Goal: Task Accomplishment & Management: Complete application form

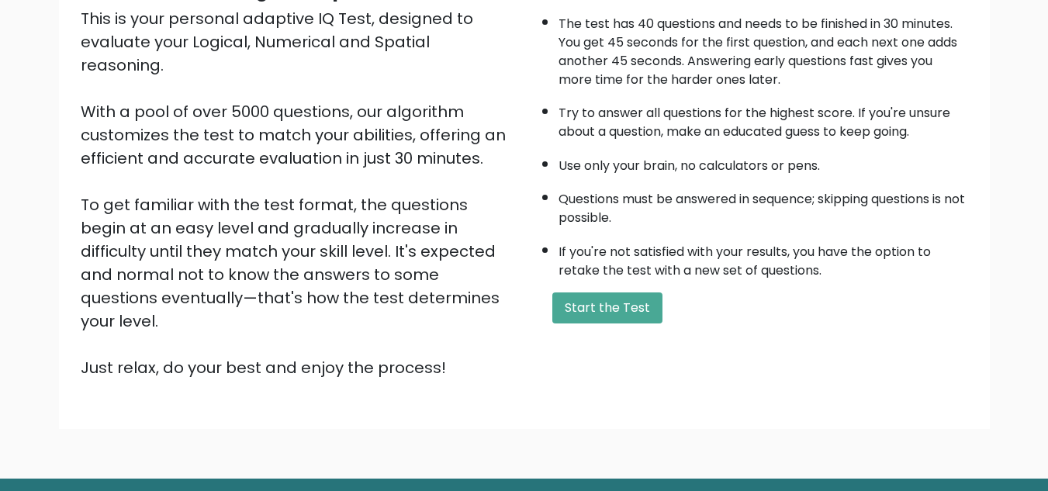
scroll to position [220, 0]
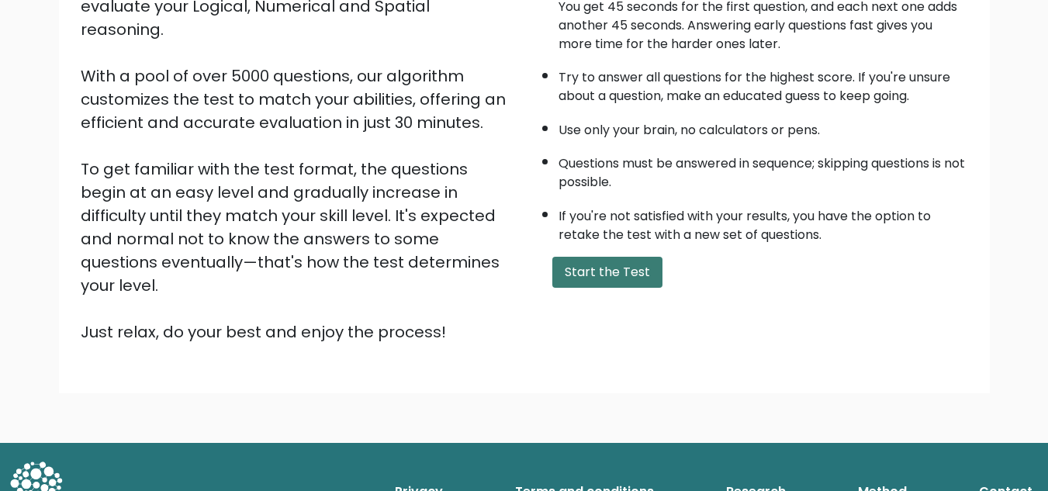
click at [612, 286] on button "Start the Test" at bounding box center [607, 272] width 110 height 31
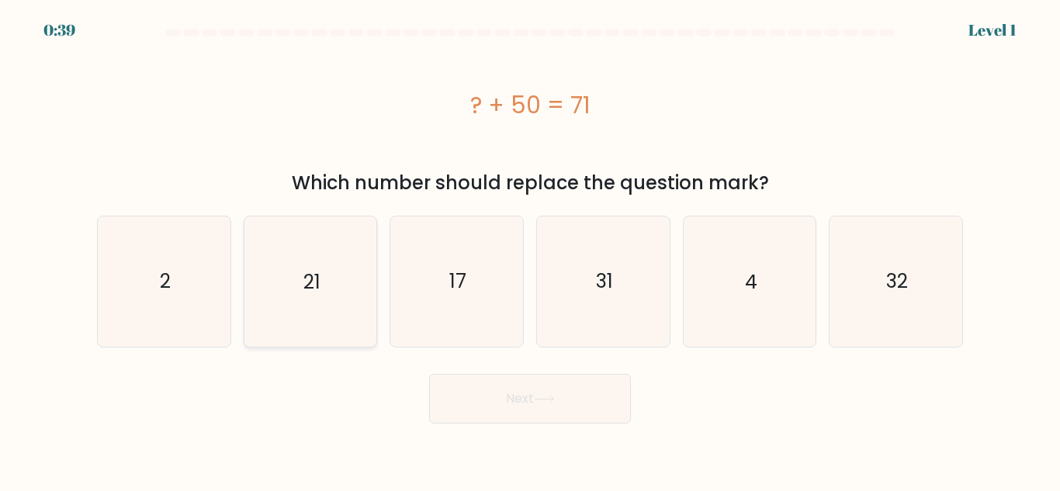
click at [343, 294] on icon "21" at bounding box center [310, 281] width 130 height 130
click at [530, 250] on input "b. 21" at bounding box center [530, 248] width 1 height 4
radio input "true"
click at [573, 386] on button "Next" at bounding box center [530, 399] width 202 height 50
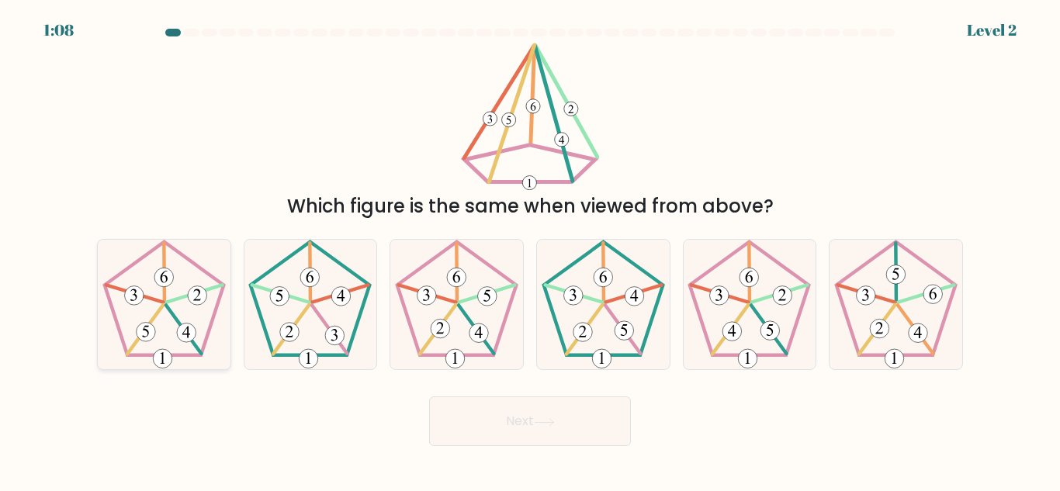
click at [187, 320] on icon at bounding box center [164, 305] width 130 height 130
click at [530, 250] on input "a." at bounding box center [530, 248] width 1 height 4
radio input "true"
click at [610, 425] on button "Next" at bounding box center [530, 421] width 202 height 50
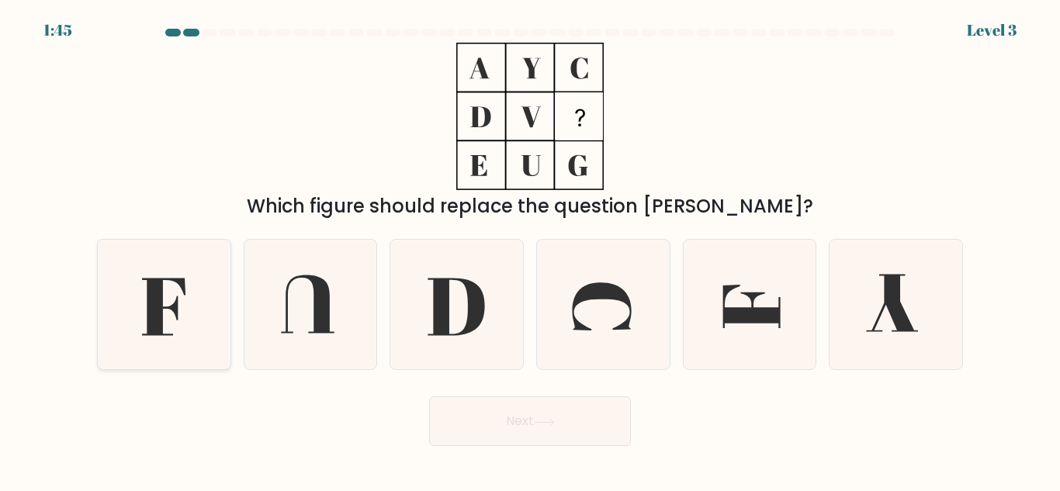
click at [157, 313] on icon at bounding box center [163, 307] width 43 height 57
click at [530, 250] on input "a." at bounding box center [530, 248] width 1 height 4
radio input "true"
click at [549, 422] on icon at bounding box center [544, 421] width 19 height 7
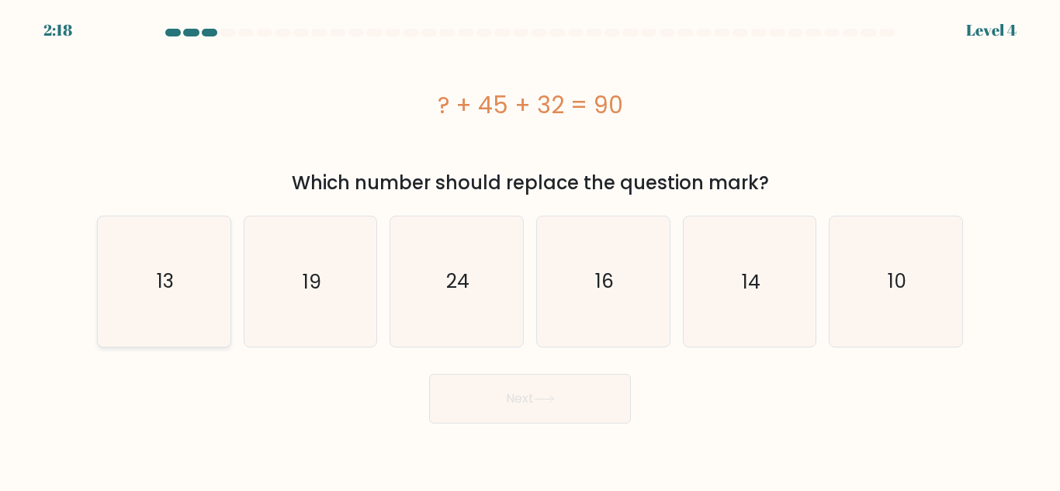
click at [121, 272] on icon "13" at bounding box center [164, 281] width 130 height 130
click at [530, 250] on input "a. 13" at bounding box center [530, 248] width 1 height 4
radio input "true"
click at [562, 407] on button "Next" at bounding box center [530, 399] width 202 height 50
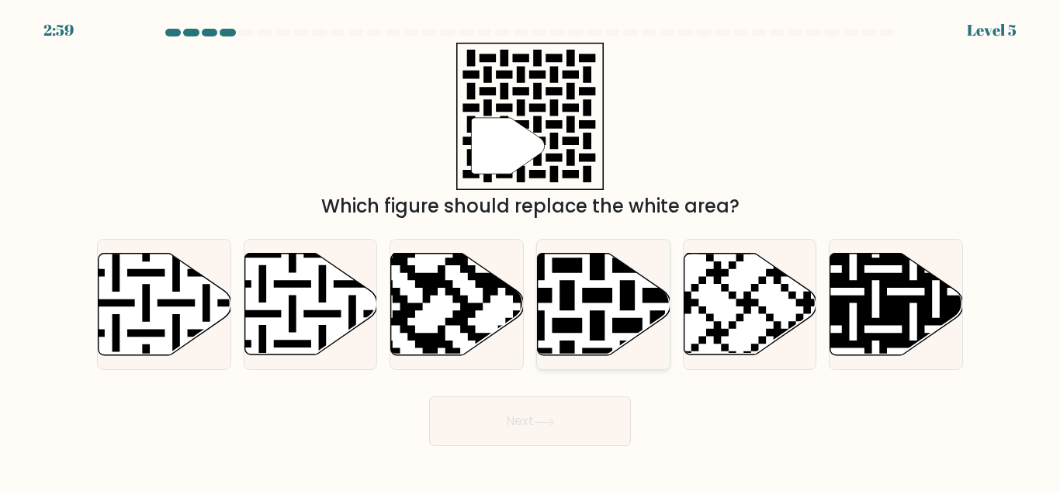
click at [615, 324] on icon at bounding box center [642, 250] width 241 height 241
click at [531, 250] on input "d." at bounding box center [530, 248] width 1 height 4
radio input "true"
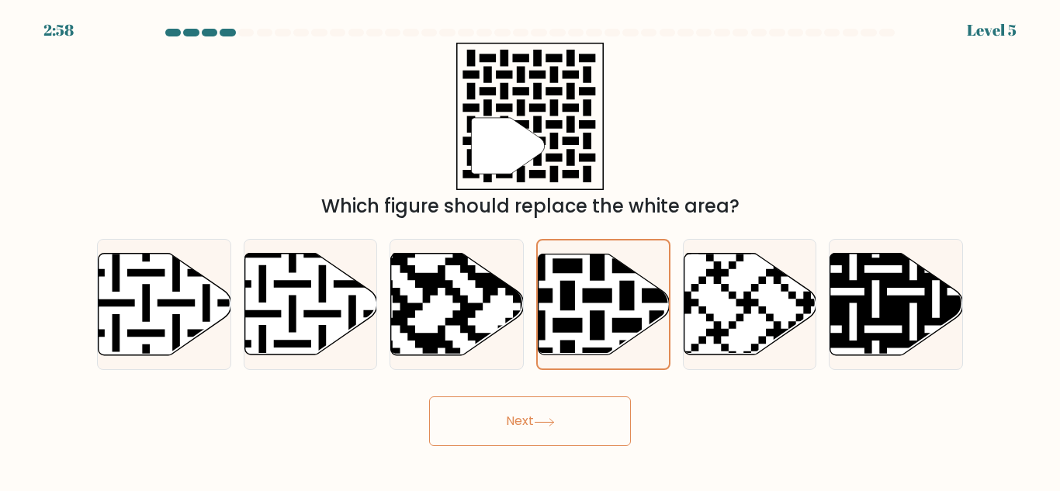
click at [571, 414] on button "Next" at bounding box center [530, 421] width 202 height 50
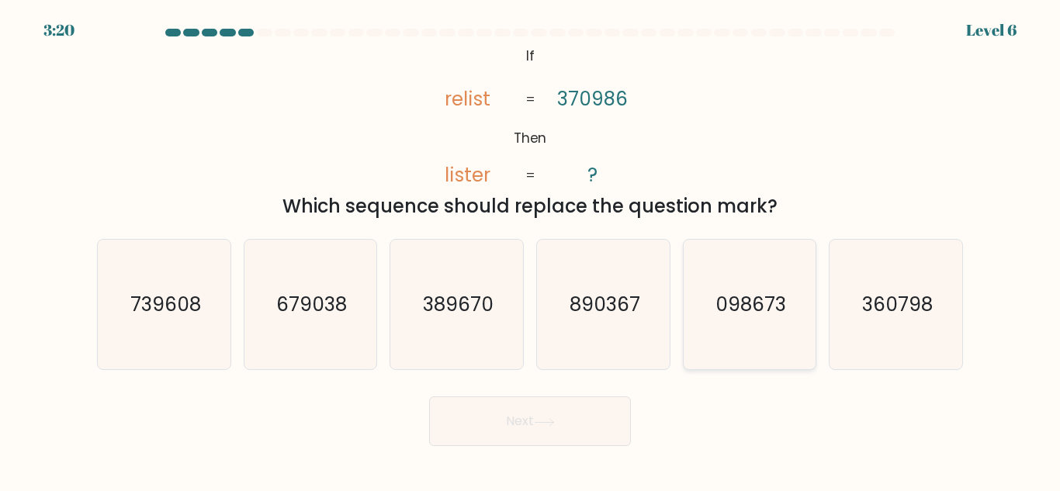
click at [754, 323] on icon "098673" at bounding box center [749, 305] width 130 height 130
click at [531, 250] on input "e. 098673" at bounding box center [530, 248] width 1 height 4
radio input "true"
click at [531, 401] on button "Next" at bounding box center [530, 421] width 202 height 50
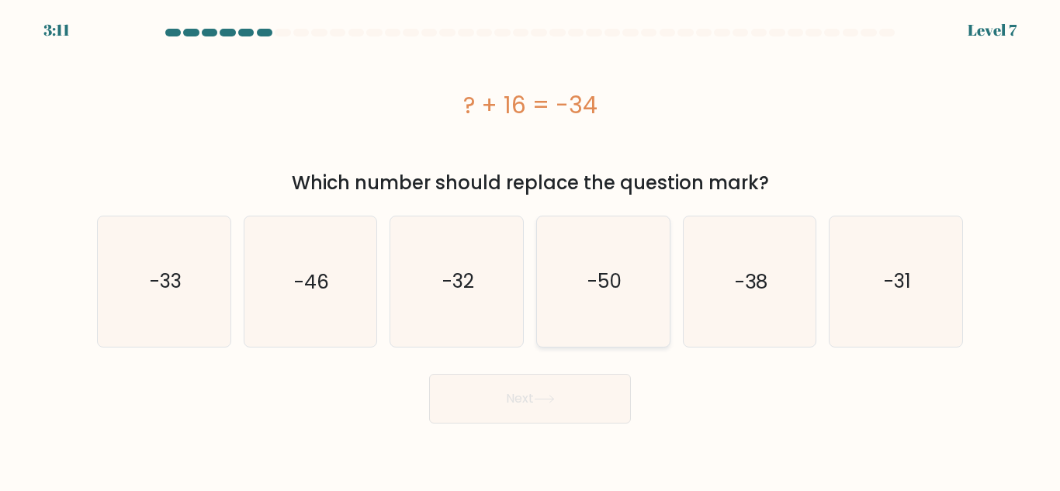
click at [604, 298] on icon "-50" at bounding box center [603, 281] width 130 height 130
click at [531, 250] on input "d. -50" at bounding box center [530, 248] width 1 height 4
radio input "true"
click at [547, 385] on button "Next" at bounding box center [530, 399] width 202 height 50
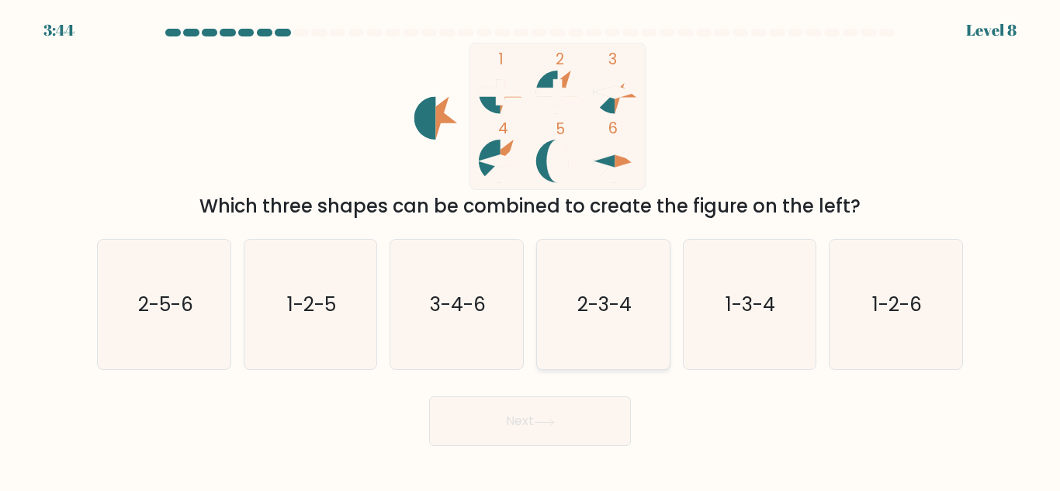
click at [635, 318] on icon "2-3-4" at bounding box center [603, 305] width 130 height 130
click at [531, 250] on input "d. 2-3-4" at bounding box center [530, 248] width 1 height 4
radio input "true"
click at [569, 445] on button "Next" at bounding box center [530, 421] width 202 height 50
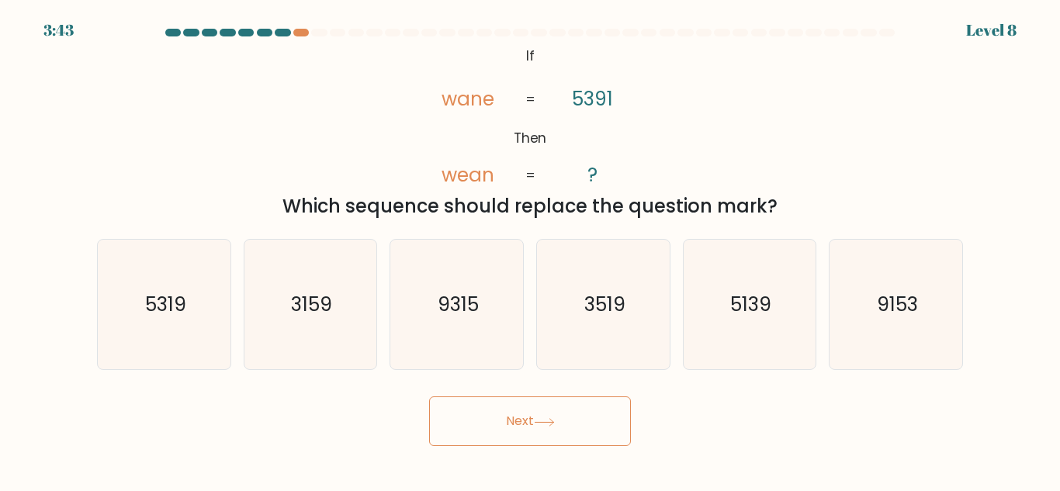
click at [555, 424] on icon at bounding box center [544, 422] width 21 height 9
click at [614, 98] on icon "@import url('[URL][DOMAIN_NAME]); If Then wane wean 5391 ? = =" at bounding box center [529, 116] width 239 height 147
click at [763, 310] on text "5139" at bounding box center [750, 304] width 41 height 27
click at [531, 250] on input "e. 5139" at bounding box center [530, 248] width 1 height 4
radio input "true"
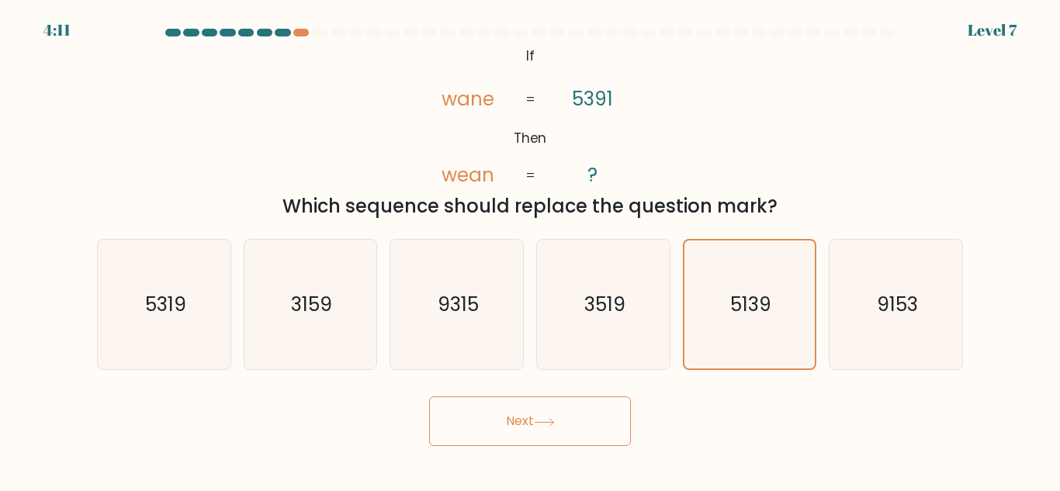
click at [581, 419] on button "Next" at bounding box center [530, 421] width 202 height 50
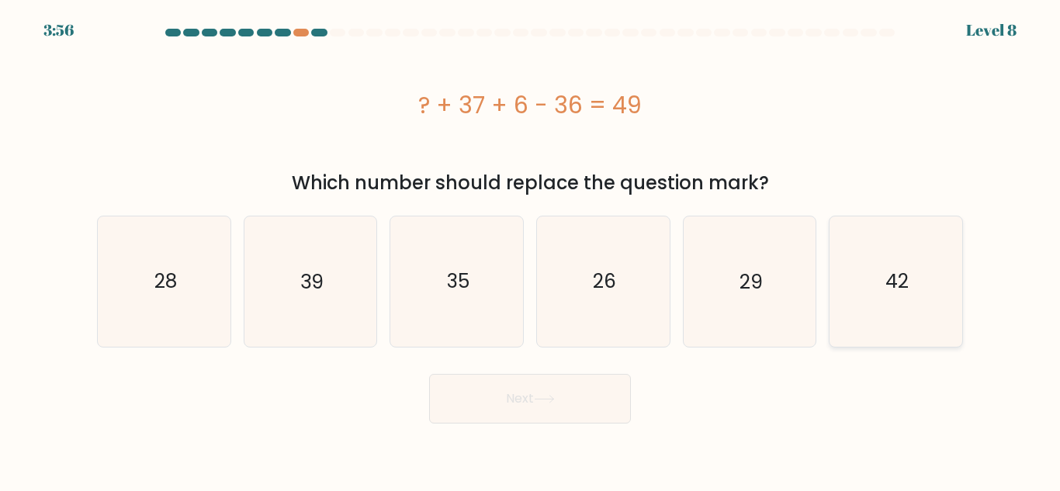
click at [919, 302] on icon "42" at bounding box center [896, 281] width 130 height 130
click at [531, 250] on input "f. 42" at bounding box center [530, 248] width 1 height 4
radio input "true"
click at [561, 407] on button "Next" at bounding box center [530, 399] width 202 height 50
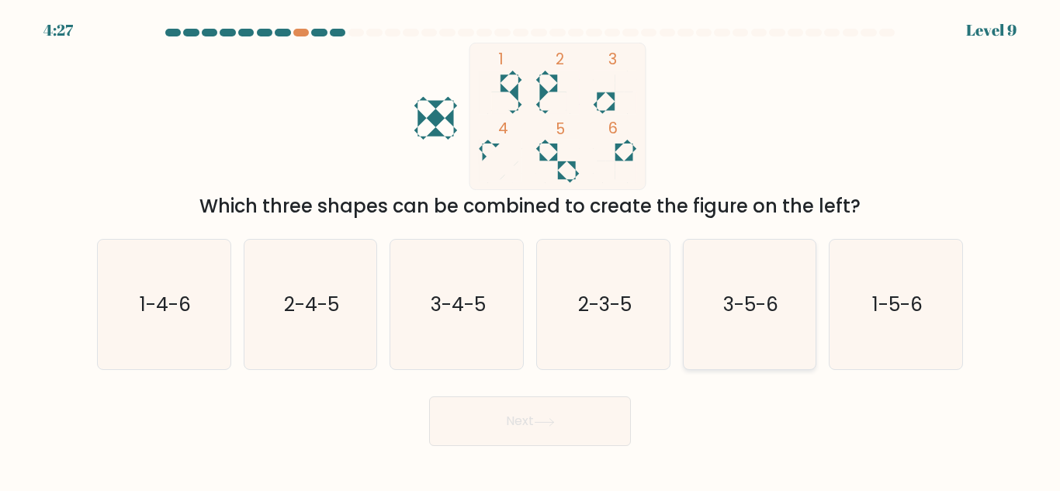
click at [753, 312] on text "3-5-6" at bounding box center [750, 304] width 55 height 27
click at [531, 250] on input "e. 3-5-6" at bounding box center [530, 248] width 1 height 4
radio input "true"
click at [504, 448] on body "4:26 Level 9" at bounding box center [530, 245] width 1060 height 491
click at [542, 408] on button "Next" at bounding box center [530, 421] width 202 height 50
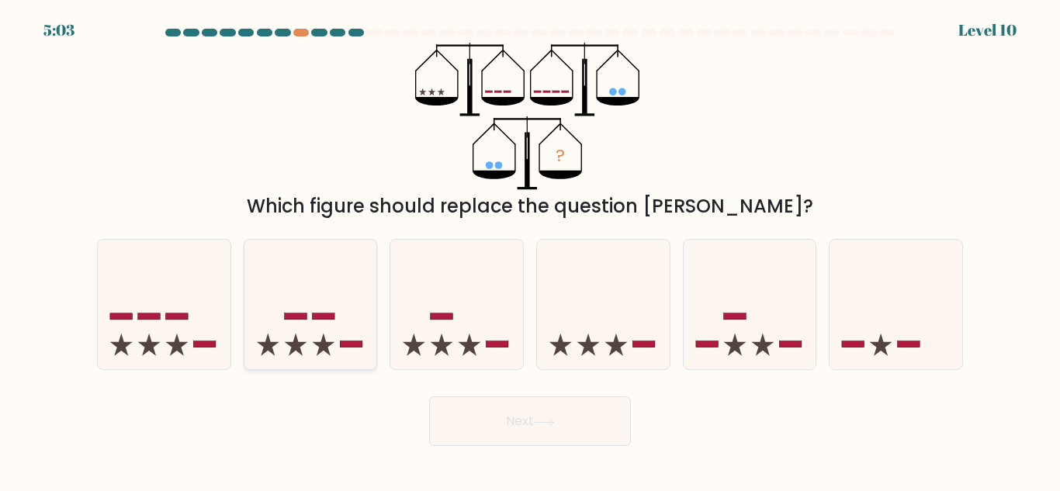
click at [360, 303] on icon at bounding box center [310, 304] width 133 height 109
click at [530, 250] on input "b." at bounding box center [530, 248] width 1 height 4
radio input "true"
click at [477, 388] on form at bounding box center [530, 237] width 1060 height 417
click at [486, 405] on button "Next" at bounding box center [530, 421] width 202 height 50
